Goal: Check status: Check status

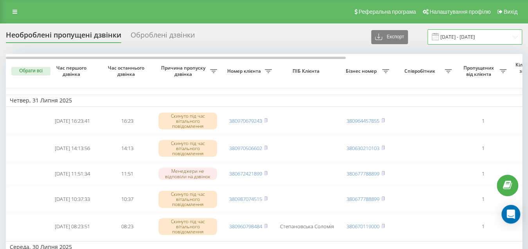
click at [476, 33] on input "[DATE] - [DATE]" at bounding box center [474, 36] width 95 height 15
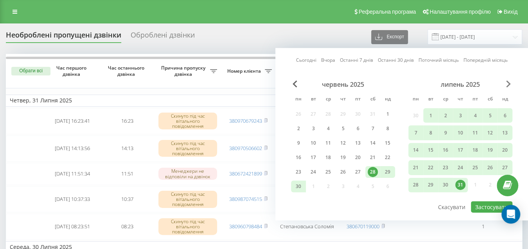
click at [508, 84] on span "Next Month" at bounding box center [508, 84] width 5 height 7
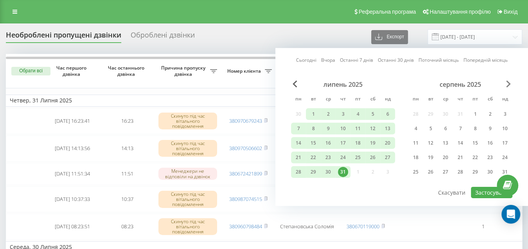
click at [508, 84] on span "Next Month" at bounding box center [508, 84] width 5 height 7
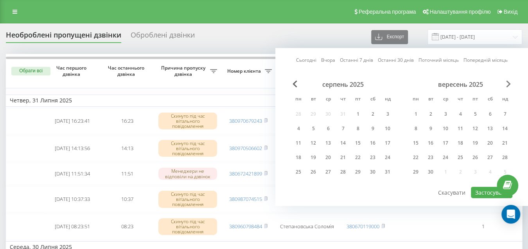
click at [508, 84] on span "Next Month" at bounding box center [508, 84] width 5 height 7
click at [295, 112] on div "1" at bounding box center [298, 114] width 10 height 10
click at [312, 169] on div "30" at bounding box center [313, 172] width 10 height 10
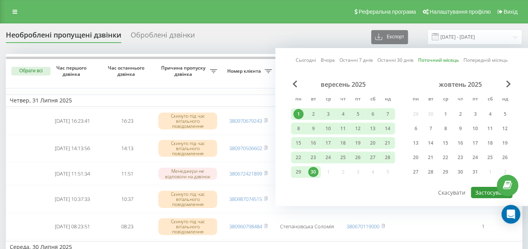
click at [484, 190] on button "Застосувати" at bounding box center [491, 192] width 41 height 11
type input "[DATE] - [DATE]"
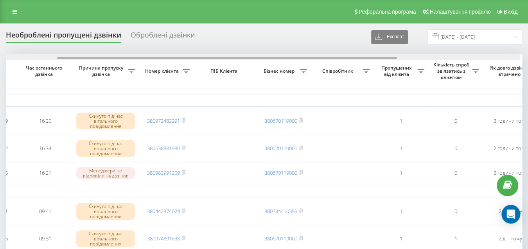
scroll to position [0, 80]
drag, startPoint x: 331, startPoint y: 58, endPoint x: 387, endPoint y: 54, distance: 56.0
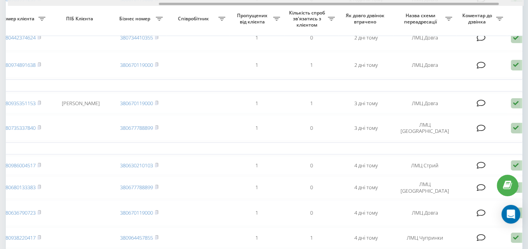
scroll to position [0, 231]
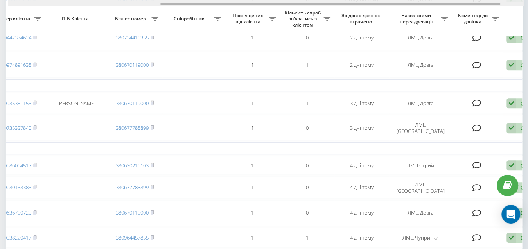
drag, startPoint x: 386, startPoint y: 4, endPoint x: 485, endPoint y: -2, distance: 99.5
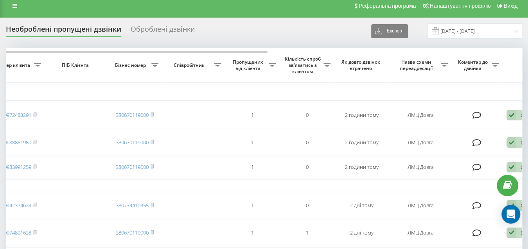
scroll to position [0, 0]
